Goal: Ask a question: Seek information or help from site administrators or community

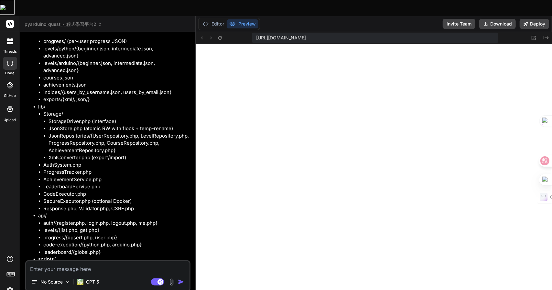
scroll to position [2060, 0]
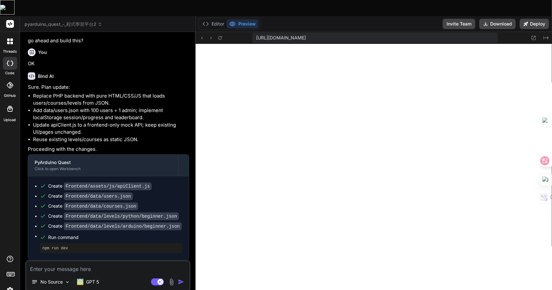
click at [76, 21] on span "pyarduino_quest_-_程式學習平台2" at bounding box center [64, 24] width 78 height 6
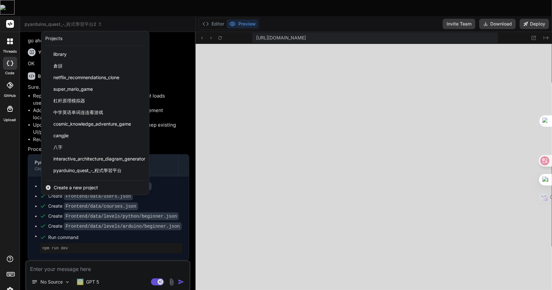
click at [170, 113] on div at bounding box center [276, 145] width 552 height 290
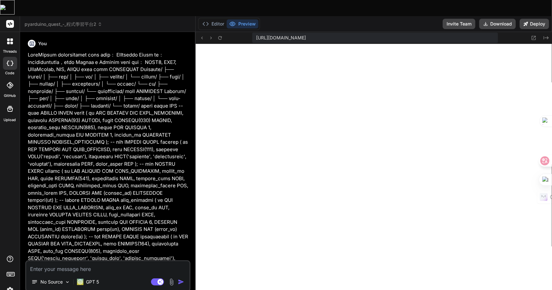
scroll to position [0, 0]
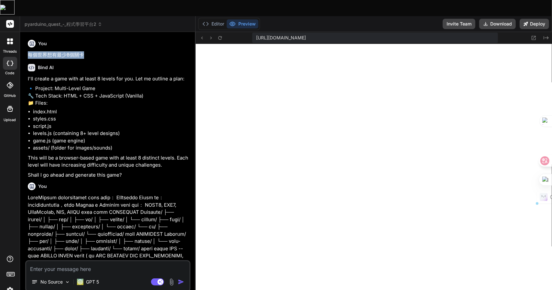
drag, startPoint x: 93, startPoint y: 39, endPoint x: 23, endPoint y: 32, distance: 69.9
click at [23, 32] on div "Bind AI Web Search Created with Pixso. Code Generator You 每個世界想有最少8個關卡 Bind AI …" at bounding box center [108, 169] width 176 height 274
copy p "每個世界想有最少8個關卡"
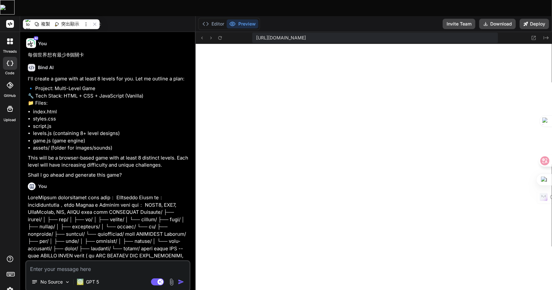
click at [92, 16] on header "pyarduino_quest_-_程式學習平台2 Created with Pixso." at bounding box center [108, 24] width 176 height 16
click at [87, 21] on span "pyarduino_quest_-_程式學習平台2" at bounding box center [64, 24] width 78 height 6
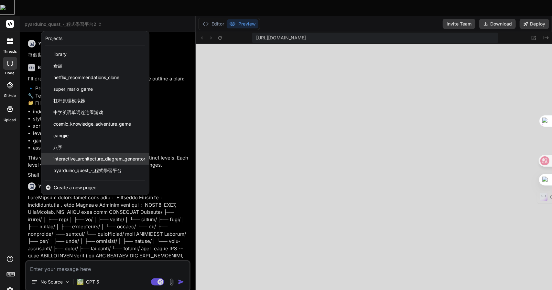
scroll to position [10, 0]
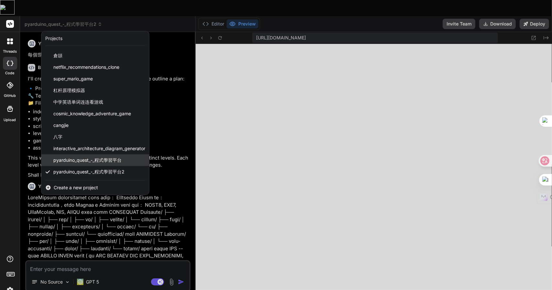
click at [89, 157] on span "pyarduino_quest_-_程式學習平台" at bounding box center [87, 160] width 68 height 6
type textarea "x"
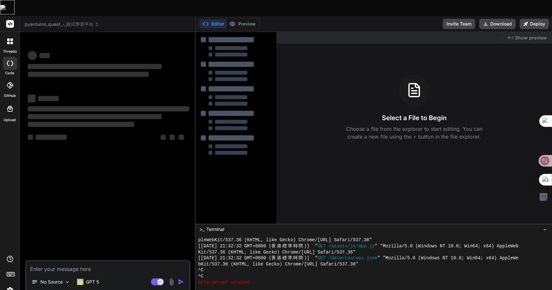
scroll to position [284, 0]
click at [100, 245] on textarea at bounding box center [107, 268] width 163 height 12
paste textarea "每個世界想有最少8個關卡"
type textarea "每個世界想有最少8個關卡"
type textarea "x"
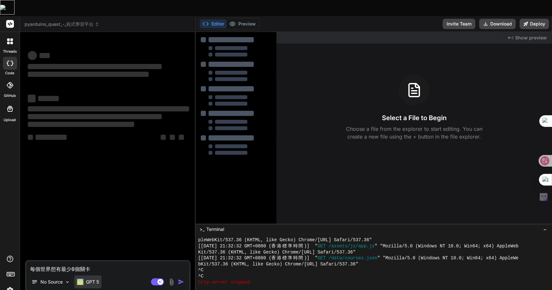
type textarea "每個世界想有最少8個關卡"
click at [98, 245] on p "GPT 5" at bounding box center [92, 282] width 13 height 6
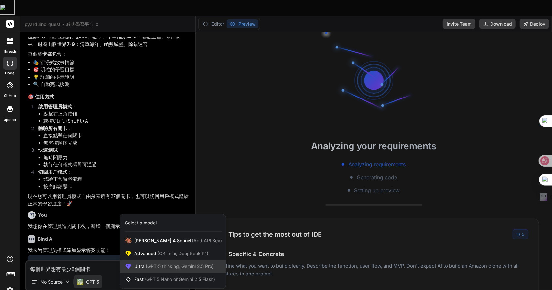
scroll to position [1668, 0]
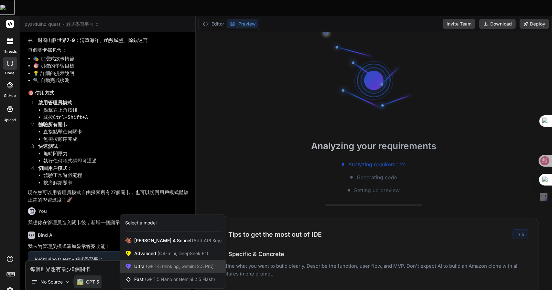
click at [174, 245] on div "Ultra (GPT-5 thinking, Gemini 2.5 Pro)" at bounding box center [173, 266] width 106 height 13
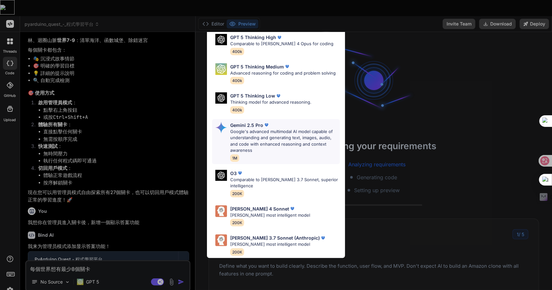
scroll to position [368, 0]
click at [246, 213] on p "[PERSON_NAME] most intelligent model" at bounding box center [270, 216] width 80 height 6
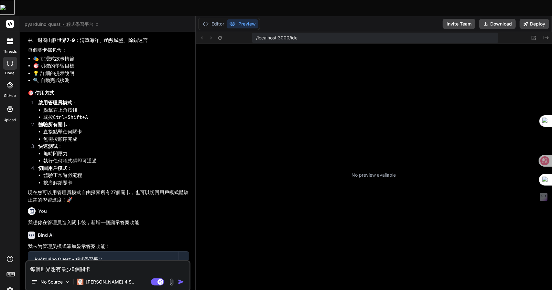
scroll to position [549, 0]
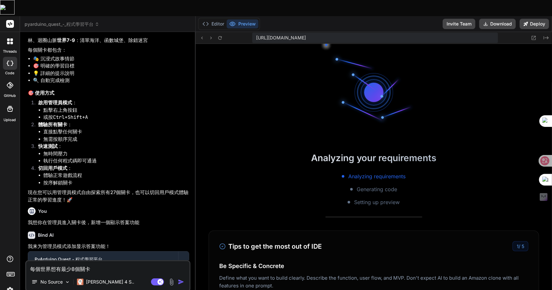
click at [104, 245] on textarea "每個世界想有最少8個關卡" at bounding box center [107, 268] width 163 height 12
type textarea "x"
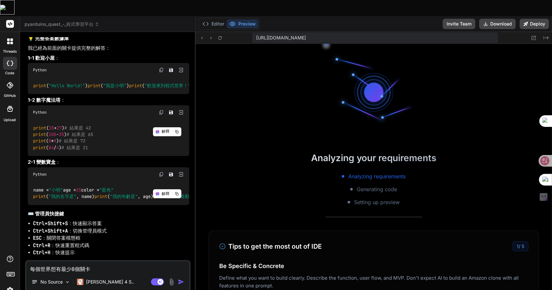
scroll to position [2262, 0]
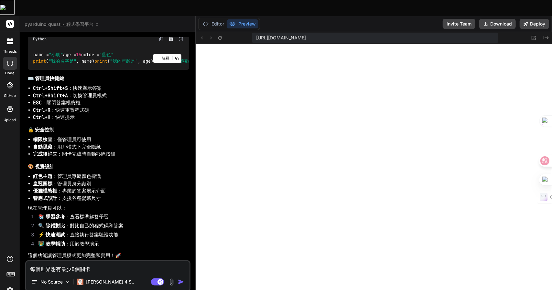
type textarea "每個世界想有最少8個關卡z"
type textarea "x"
type textarea "每個世界想有最少8個關卡zx"
type textarea "x"
type textarea "每個世界想有最少8個關卡zxa"
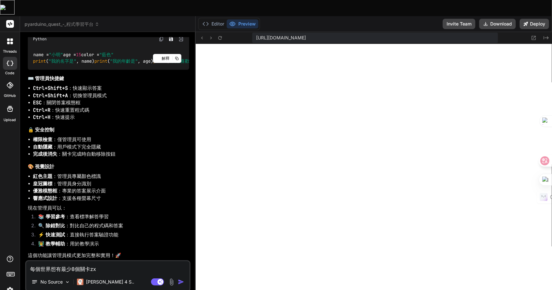
type textarea "x"
type textarea "每個世界想有最少8個關卡zxab"
type textarea "x"
type textarea "每個世界想有最少8個關卡zxab"
type textarea "x"
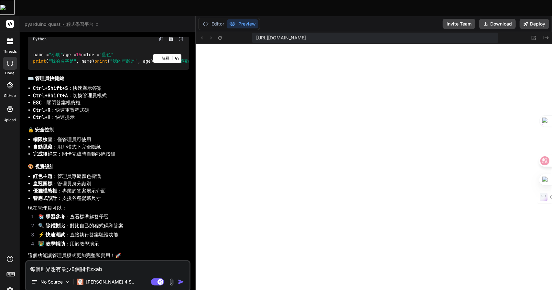
type textarea "每個世界想有最少8個關卡zxab"
type textarea "x"
type textarea "每個世界想有最少8個關卡zxa"
type textarea "x"
type textarea "每個世界想有最少8個關卡zx"
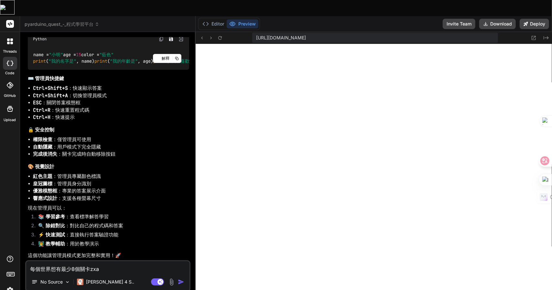
type textarea "x"
type textarea "每個世界想有最少8個關卡z"
type textarea "x"
type textarea "每個世界想有最少8個關卡"
type textarea "x"
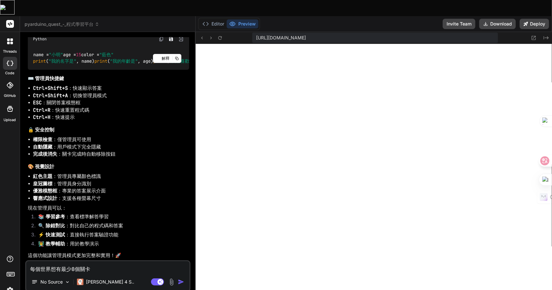
type textarea "每個世界想有最少8個關卡Z"
type textarea "x"
type textarea "每個世界想有最少8個關卡Z難"
type textarea "x"
type textarea "每個世界想有最少8個關卡Z難日"
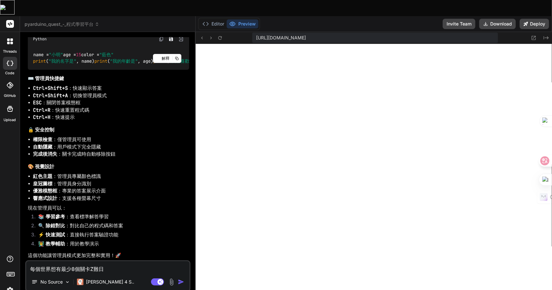
type textarea "x"
type textarea "每個世界想有最少8個關卡Z難日月"
type textarea "x"
type textarea "每個世界想有最少8個關卡，"
type textarea "x"
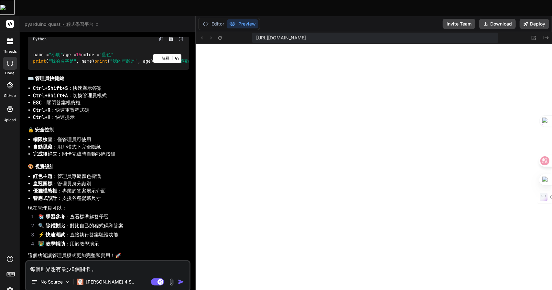
type textarea "每個世界想有最少8個關卡，卜"
type textarea "x"
type textarea "每個世界想有最少8個關卡，卜口"
type textarea "x"
type textarea "每個世界想有最少8個關卡，卜口手"
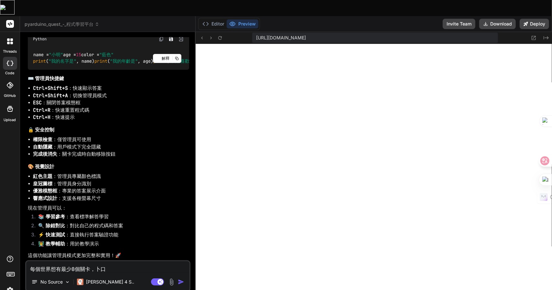
type textarea "x"
type textarea "每個世界想有最少8個關卡，卜口手一"
type textarea "x"
type textarea "每個世界想有最少8個關卡，[PERSON_NAME]口手一月"
type textarea "x"
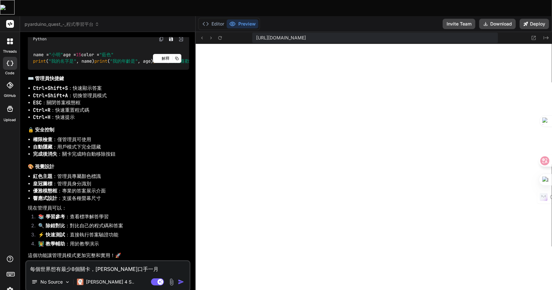
type textarea "每個世界想有最少8個關卡，請"
type textarea "x"
type textarea "每個世界想有最少8個關卡，請戈"
type textarea "x"
type textarea "每個世界想有最少8個關卡，請"
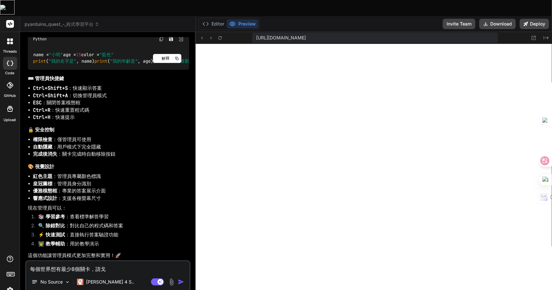
type textarea "x"
type textarea "每個世界想有最少8個關卡，請土"
type textarea "x"
type textarea "每個世界想有最少8個關卡，請土戈"
type textarea "x"
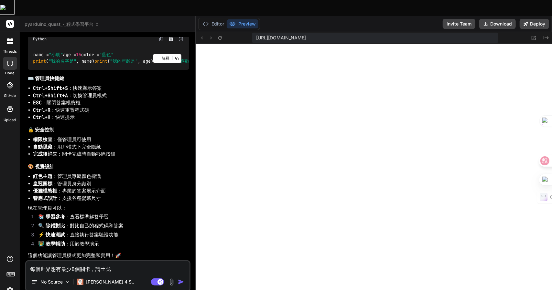
type textarea "每個世界想有最少8個關卡，請土戈竹"
type textarea "x"
type textarea "每個世界想有最少8個關卡，請土戈竹日"
type textarea "x"
type textarea "每個世界想有最少8個關卡，請土戈竹日月"
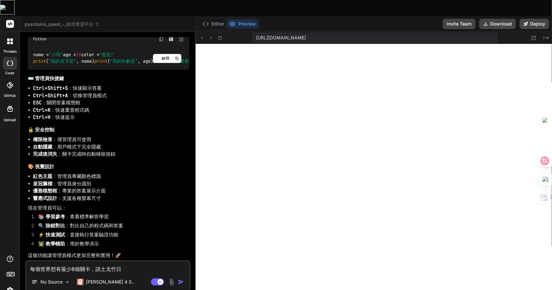
type textarea "x"
type textarea "每個世界想有最少8個關卡，請幫"
type textarea "x"
type textarea "每個世界想有最少8個關卡，請幫心"
type textarea "x"
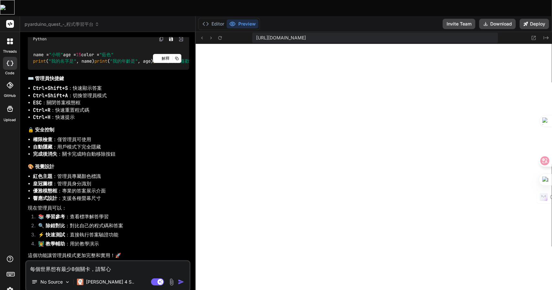
type textarea "每個世界想有最少8個關卡，請幫心卜"
type textarea "x"
type textarea "每個世界想有最少8個關卡，請幫心卜女"
type textarea "x"
type textarea "每個世界想有最少8個關卡，請幫忙"
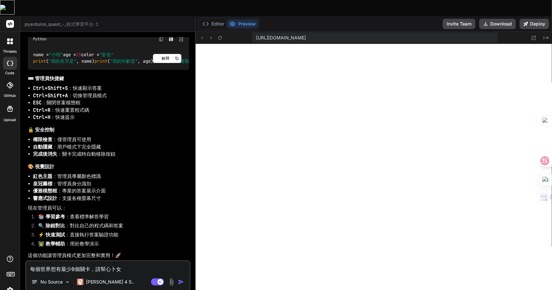
type textarea "x"
type textarea "每個世界想有最少8個關卡，請幫忙人"
type textarea "x"
type textarea "每個世界想有最少8個關卡，請幫忙人中"
type textarea "x"
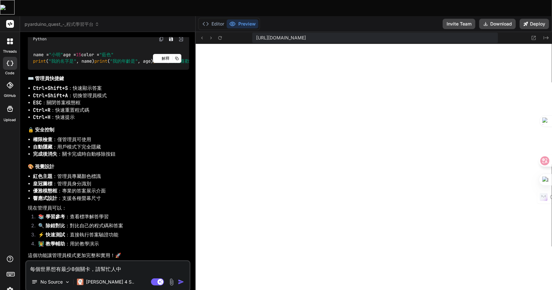
type textarea "每個世界想有最少8個關卡，請幫忙人中人"
type textarea "x"
type textarea "每個世界想有最少8個關卡，請幫忙人中人[PERSON_NAME]"
type textarea "x"
type textarea "每個世界想有最少8個關卡，請幫忙修"
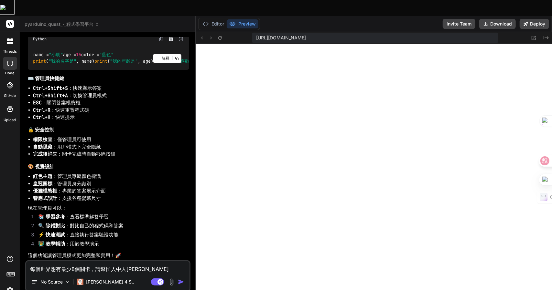
type textarea "x"
type textarea "每個世界想有最少8個關卡，請幫忙修尸"
type textarea "x"
type textarea "每個世界想有最少8個關卡，請幫忙修尸山"
type textarea "x"
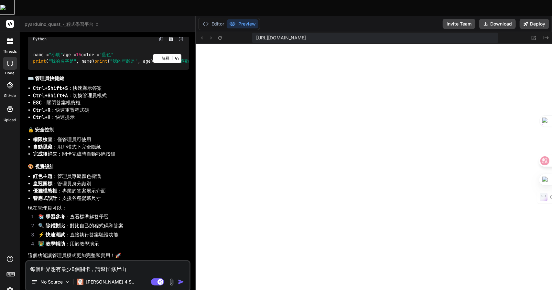
type textarea "每個世界想有最少8個關卡，請幫忙修尸山人"
type textarea "x"
type textarea "每個世界想有最少8個關卡，請幫忙修尸山人大"
type textarea "x"
type textarea "每個世界想有最少8個關卡，請幫忙修改"
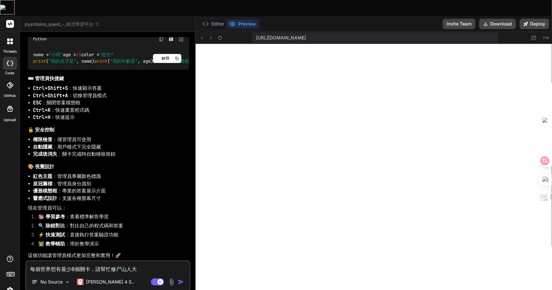
type textarea "x"
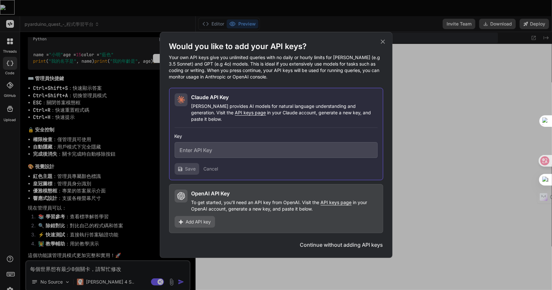
type textarea "每個世界想有最少8個關卡，請幫忙修改"
click at [249, 45] on icon at bounding box center [382, 41] width 7 height 7
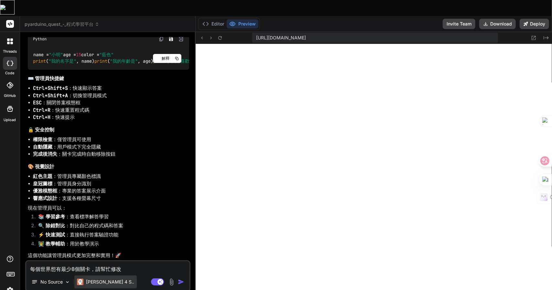
click at [104, 245] on p "[PERSON_NAME] 4 S.." at bounding box center [110, 282] width 48 height 6
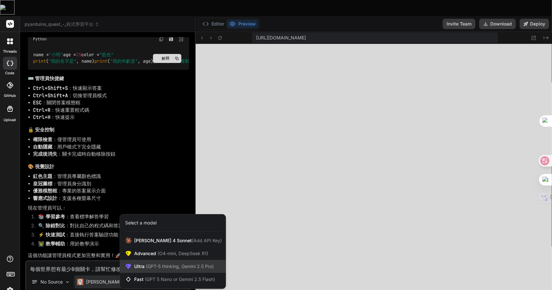
click at [155, 245] on div "Ultra (GPT-5 thinking, Gemini 2.5 Pro)" at bounding box center [173, 266] width 106 height 13
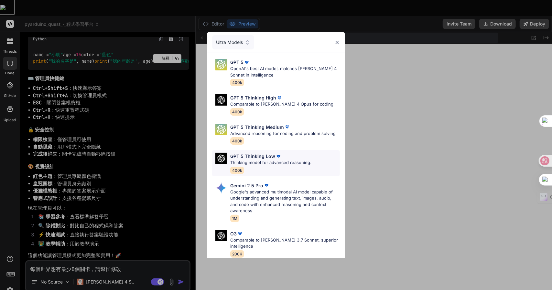
scroll to position [65, 0]
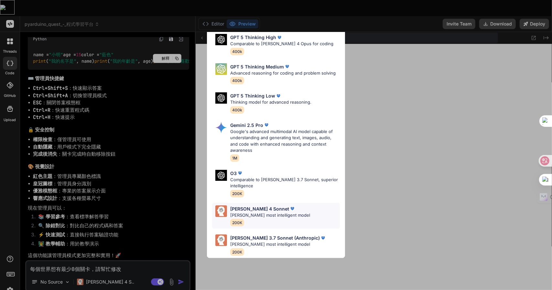
click at [249, 213] on p "[PERSON_NAME] most intelligent model" at bounding box center [270, 216] width 80 height 6
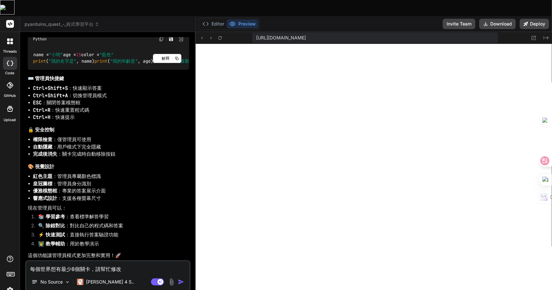
click at [147, 245] on textarea "每個世界想有最少8個關卡，請幫忙修改" at bounding box center [107, 268] width 163 height 12
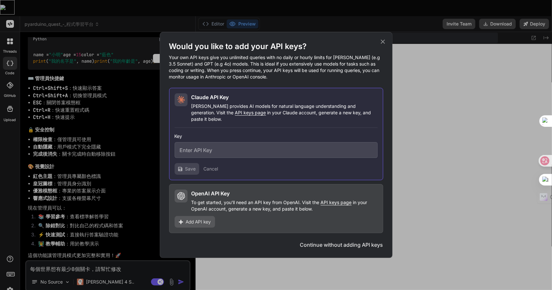
click at [249, 42] on icon at bounding box center [382, 41] width 7 height 7
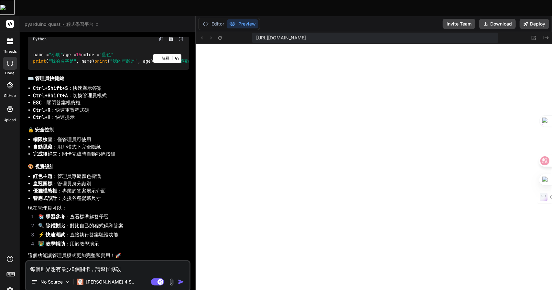
click at [80, 16] on header "pyarduino_quest_-_程式學習平台 Created with Pixso." at bounding box center [108, 24] width 176 height 16
click at [75, 21] on span "pyarduino_quest_-_程式學習平台" at bounding box center [62, 24] width 75 height 6
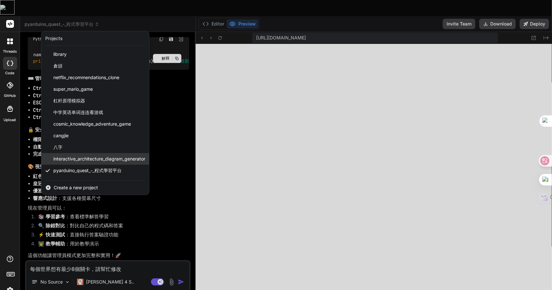
scroll to position [10, 0]
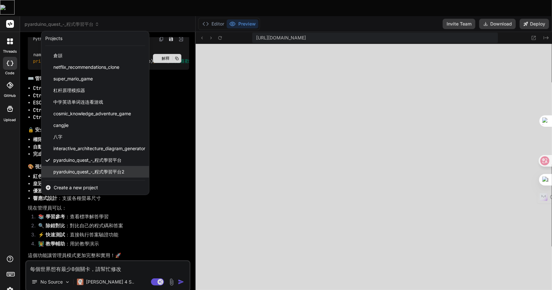
click at [90, 169] on span "pyarduino_quest_-_程式學習平台2" at bounding box center [88, 172] width 71 height 6
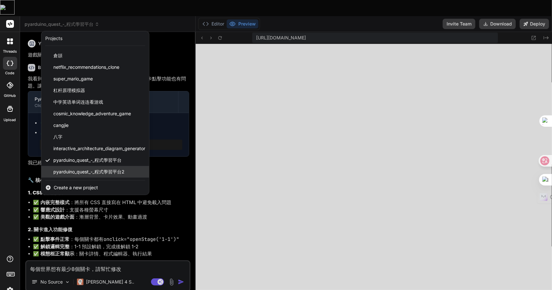
scroll to position [573, 0]
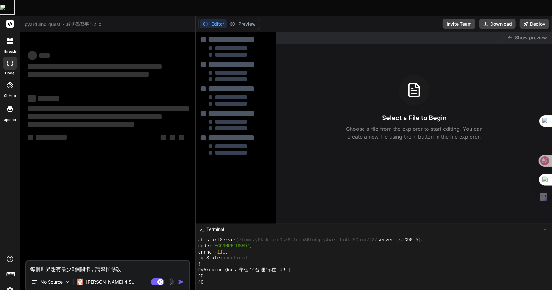
click at [130, 245] on textarea "每個世界想有最少8個關卡，請幫忙修改" at bounding box center [107, 268] width 163 height 12
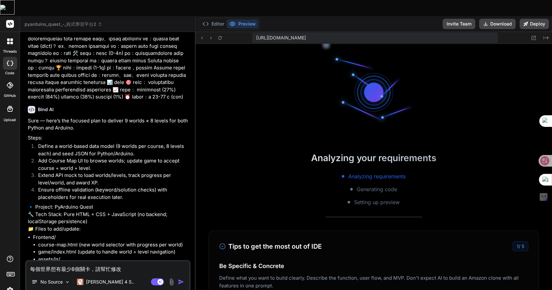
scroll to position [475, 0]
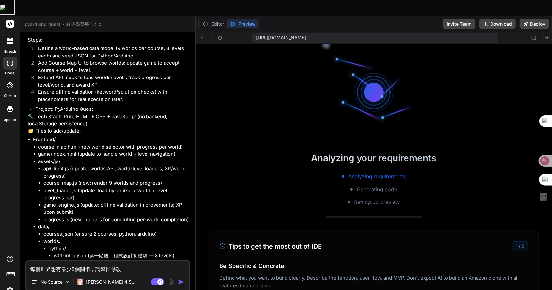
type textarea "x"
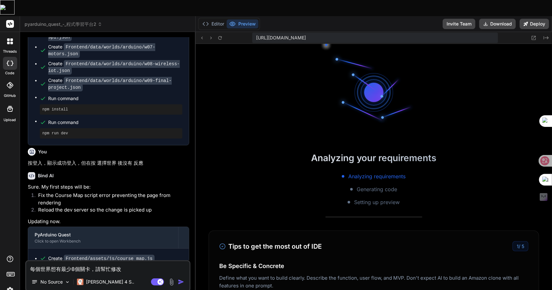
scroll to position [1913, 0]
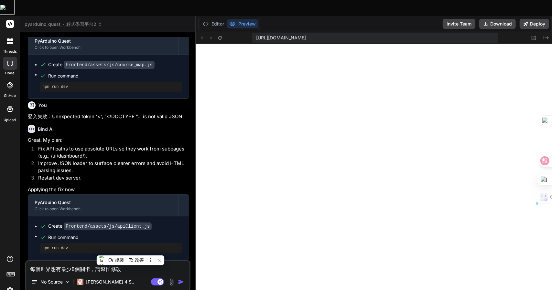
type textarea "x"
click at [50, 245] on textarea at bounding box center [107, 268] width 163 height 12
type textarea "h"
type textarea "x"
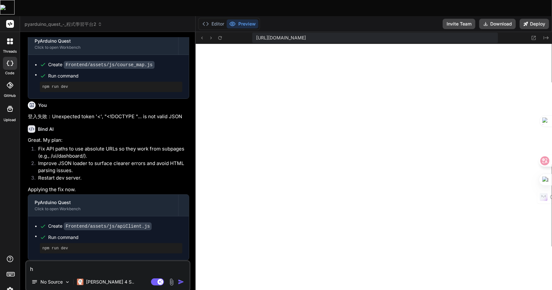
type textarea "hq"
type textarea "x"
type textarea "hqi"
type textarea "x"
type textarea "hqi"
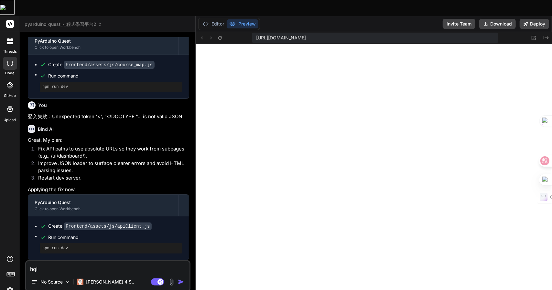
type textarea "x"
type textarea "hqi"
type textarea "x"
type textarea "hq"
type textarea "x"
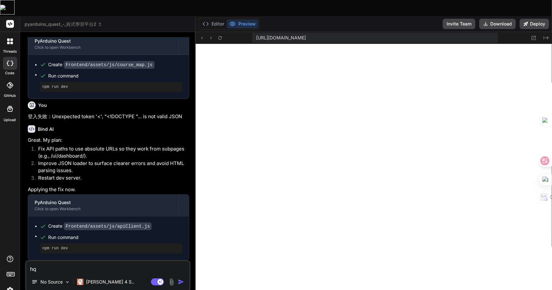
type textarea "h"
type textarea "x"
type textarea "竹"
type textarea "x"
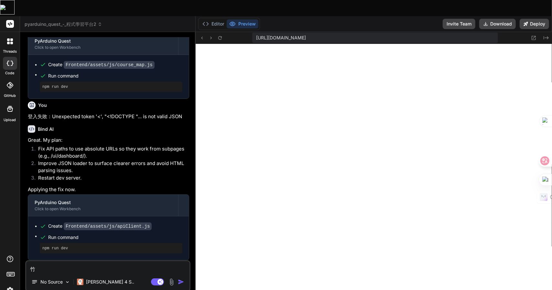
type textarea "竹手"
type textarea "x"
type textarea "竹手[PERSON_NAME]"
type textarea "x"
type textarea "我"
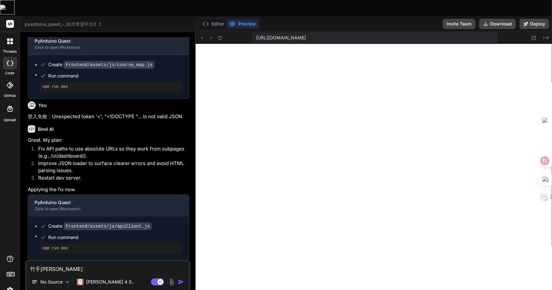
type textarea "x"
type textarea "[PERSON_NAME]"
type textarea "x"
type textarea "[PERSON_NAME]"
type textarea "x"
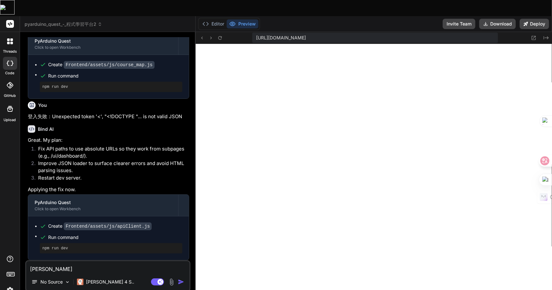
type textarea "[PERSON_NAME]"
type textarea "x"
type textarea "我"
type textarea "x"
type textarea "[PERSON_NAME]"
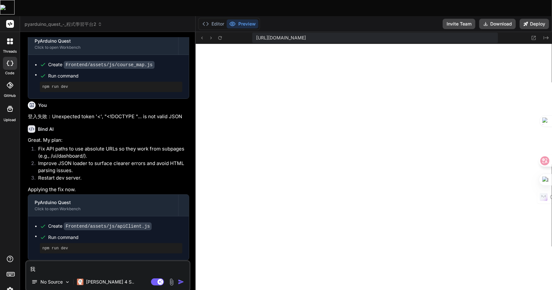
type textarea "x"
type textarea "[PERSON_NAME]"
type textarea "x"
type textarea "[PERSON_NAME]"
type textarea "x"
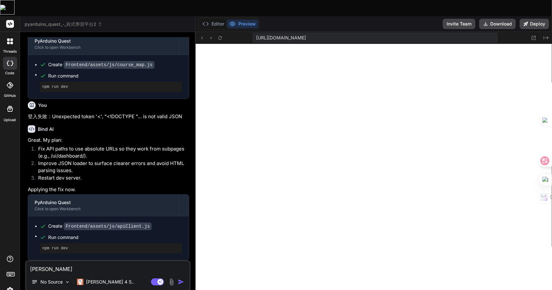
type textarea "我想"
type textarea "x"
type textarea "我想人"
type textarea "x"
type textarea "我想人弓"
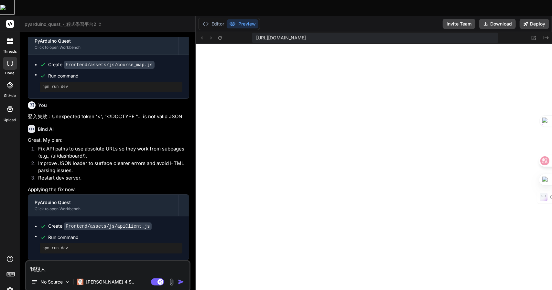
type textarea "x"
type textarea "我想人弓火"
type textarea "x"
type textarea "我想你"
type textarea "x"
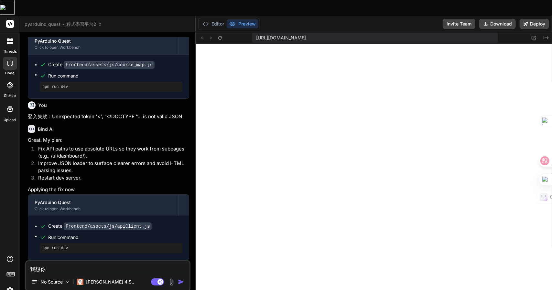
type textarea "我想你人"
type textarea "x"
type textarea "我想你人田"
type textarea "x"
type textarea "我想你人[PERSON_NAME]"
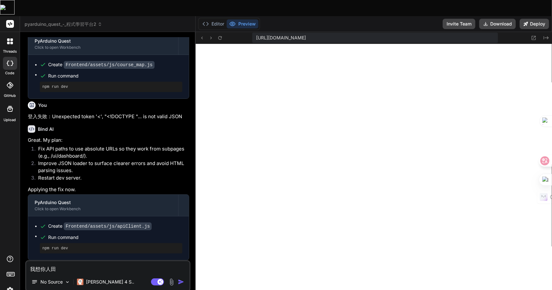
type textarea "x"
type textarea "我想你人[PERSON_NAME]"
type textarea "x"
type textarea "我想你每"
type textarea "x"
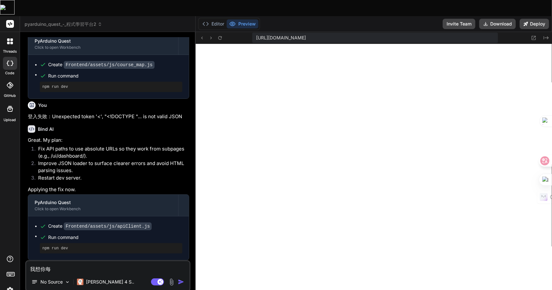
type textarea "我想你每一"
type textarea "x"
type textarea "我想你每一人"
type textarea "x"
type textarea "我想你每一人田"
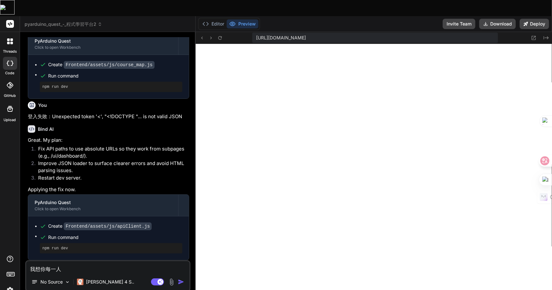
type textarea "x"
type textarea "我想你每一人[PERSON_NAME]"
type textarea "x"
type textarea "我想你每一人田十口"
type textarea "x"
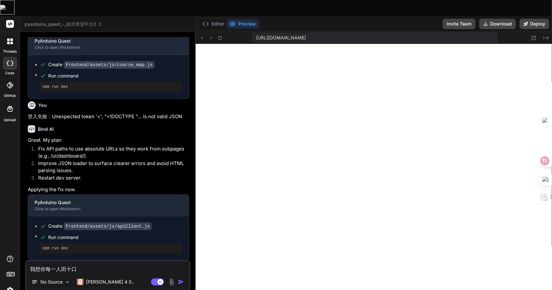
type textarea "我想你每一個"
type textarea "x"
type textarea "我想你每一個日"
type textarea "x"
type textarea "我想你每一個日弓"
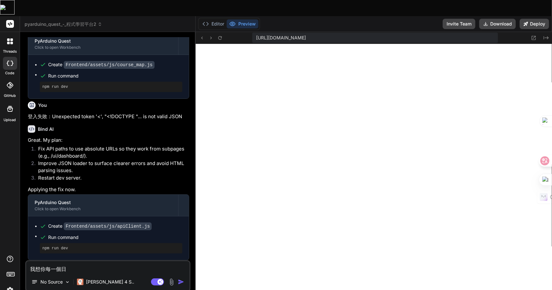
type textarea "x"
type textarea "我想你每一個日弓女"
type textarea "x"
type textarea "我想你每一個日弓女[PERSON_NAME]"
type textarea "x"
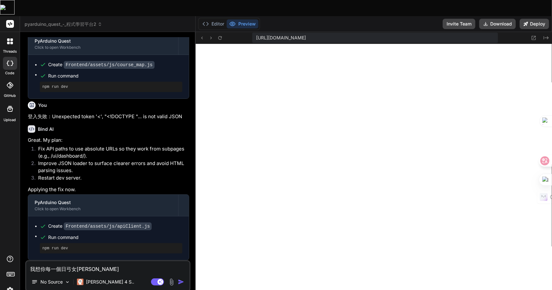
type textarea "我想你每一個日弓女[PERSON_NAME]廿"
type textarea "x"
type textarea "我想你每一個關"
type textarea "x"
type textarea "我想你每一個關卜"
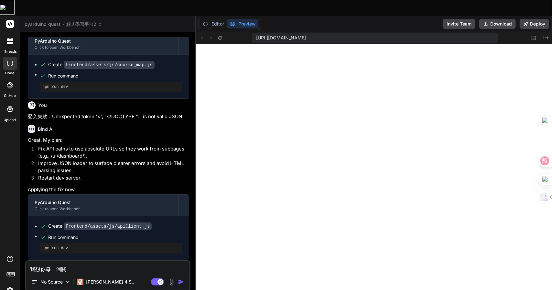
type textarea "x"
type textarea "我想你每一個關卜一"
type textarea "x"
type textarea "我想你每一個關卜一卜"
type textarea "x"
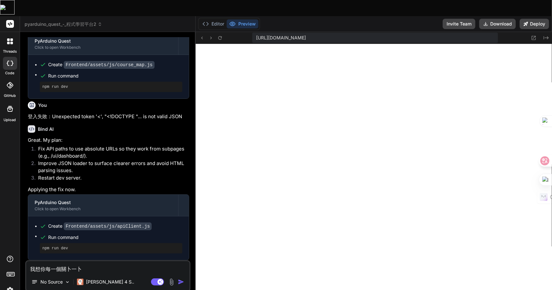
type textarea "我想你每一個關卡"
type textarea "x"
type textarea "我想你每一個關卡Z"
type textarea "x"
type textarea "我想你每一個關卡Z難"
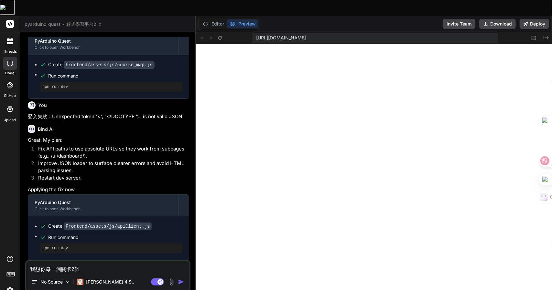
type textarea "x"
type textarea "我想你每一個關卡Z難日"
type textarea "x"
type textarea "我想你每一個關卡Z難日月"
type textarea "x"
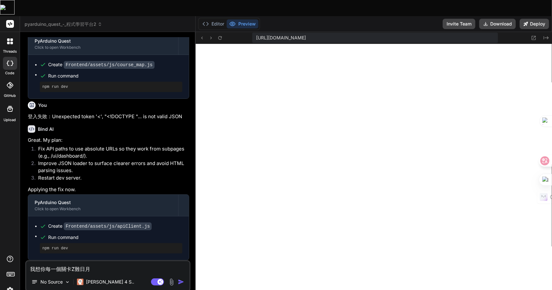
type textarea "我想你每一個關卡，"
type textarea "x"
type textarea "我想你每一個關卡，弓"
type textarea "x"
type textarea "我想你每一個關卡，弓中"
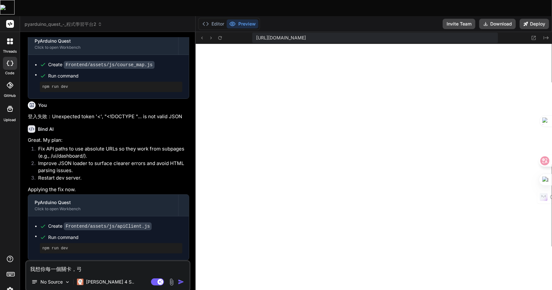
type textarea "x"
type textarea "我想你每一個關卡，弓中人"
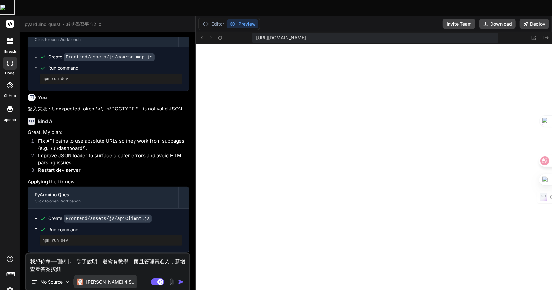
click at [102, 245] on p "[PERSON_NAME] 4 S.." at bounding box center [110, 282] width 48 height 6
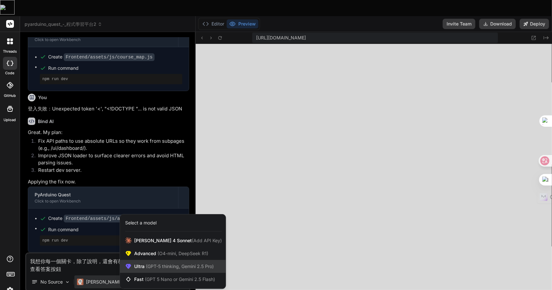
click at [155, 245] on span "(GPT-5 thinking, Gemini 2.5 Pro)" at bounding box center [179, 266] width 69 height 5
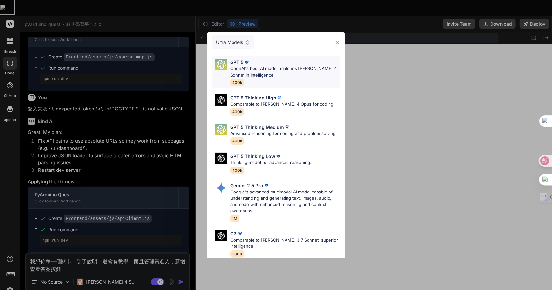
click at [249, 66] on p "OpenAI's best AI model, matches [PERSON_NAME] 4 Sonnet in Intelligence" at bounding box center [285, 72] width 110 height 13
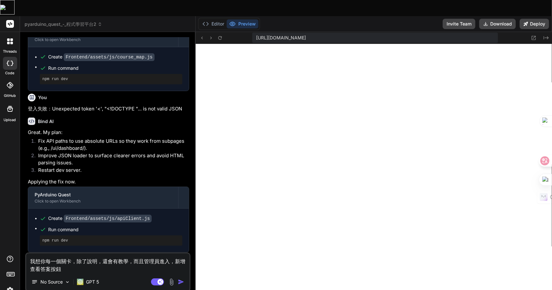
click at [117, 245] on textarea "我想你每一個關卡，除了說明，還會有教學，而且管理員進入，新增 查看答案按鈕" at bounding box center [107, 263] width 163 height 19
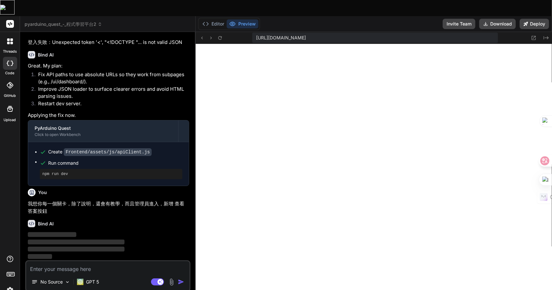
scroll to position [1987, 0]
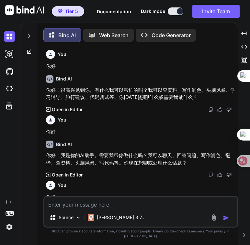
type textarea "x"
